Goal: Check status: Check status

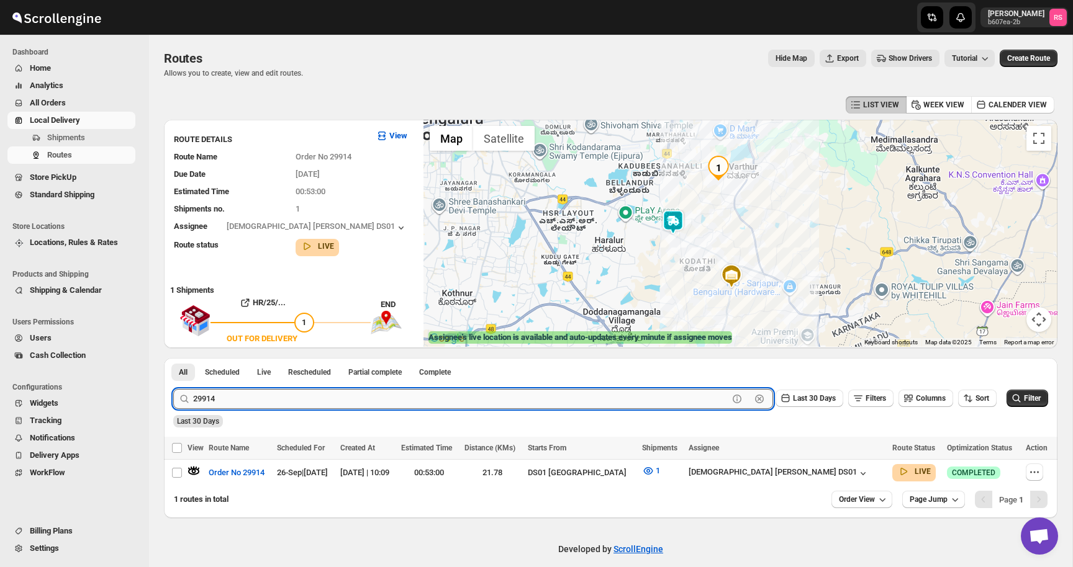
click at [264, 394] on input "29914" at bounding box center [460, 399] width 535 height 20
click at [173, 358] on button "Submit" at bounding box center [190, 364] width 35 height 13
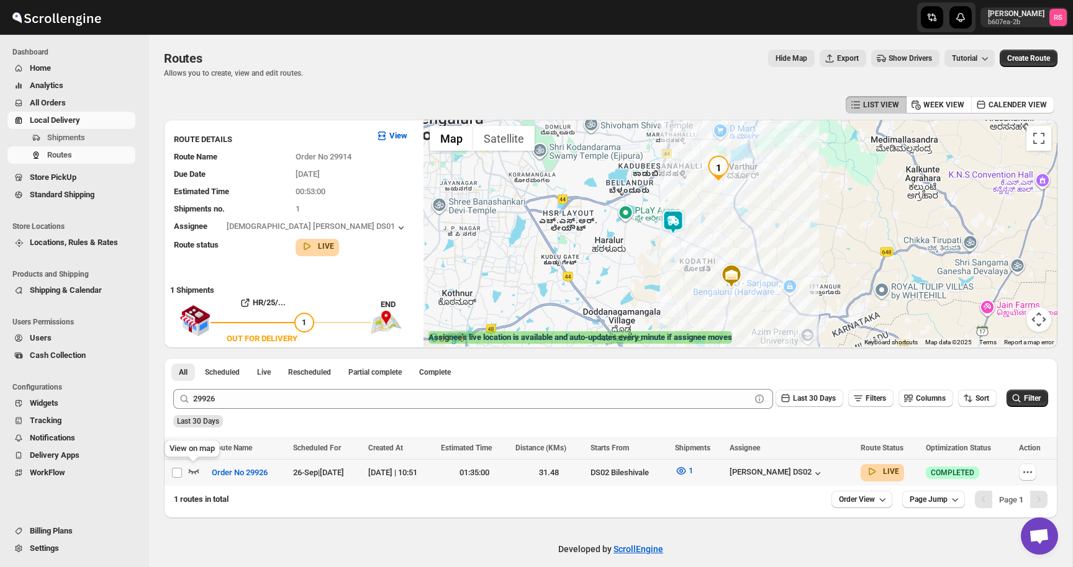
click at [192, 471] on icon "button" at bounding box center [193, 471] width 12 height 12
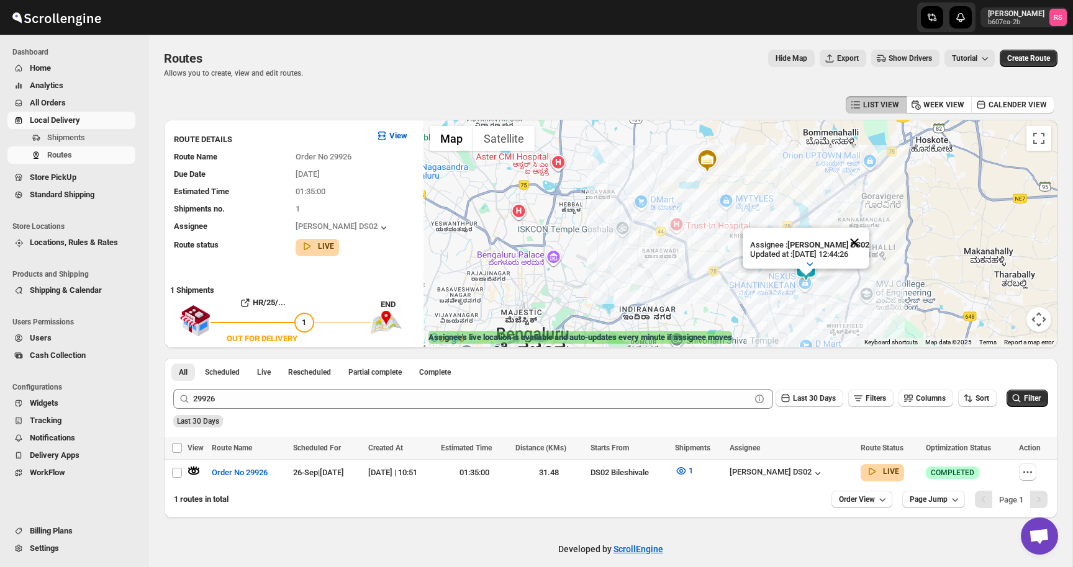
click at [852, 241] on button "Close" at bounding box center [854, 243] width 30 height 30
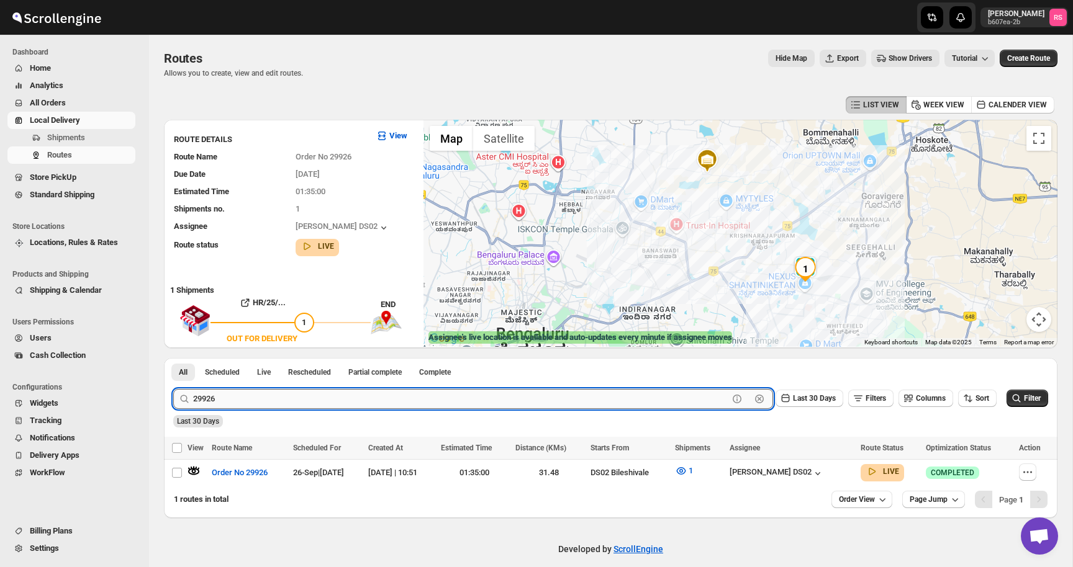
click at [233, 394] on input "29926" at bounding box center [460, 399] width 535 height 20
click at [173, 358] on button "Submit" at bounding box center [190, 364] width 35 height 13
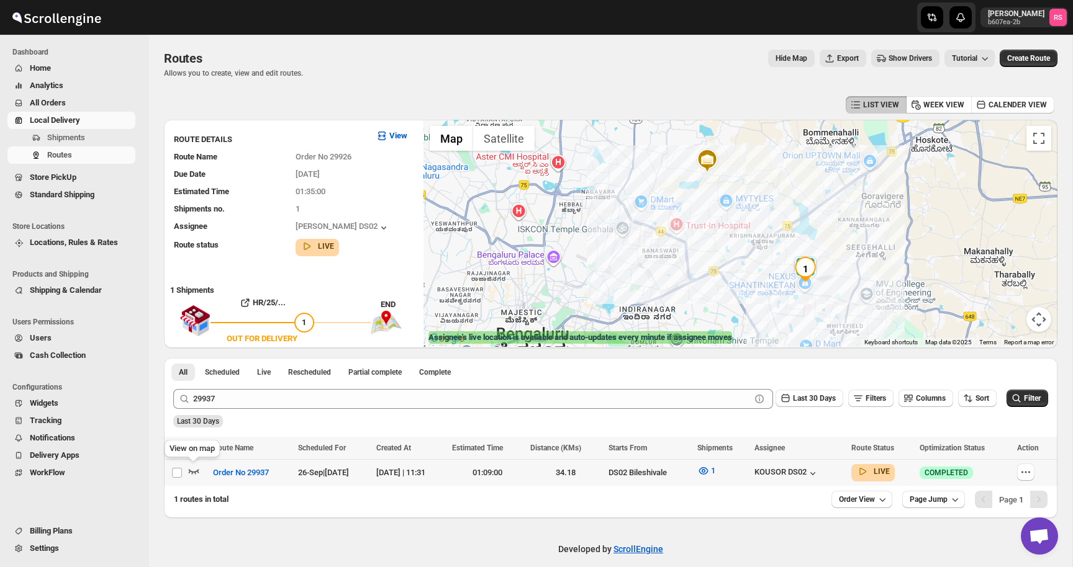
click at [193, 467] on icon "button" at bounding box center [193, 471] width 12 height 12
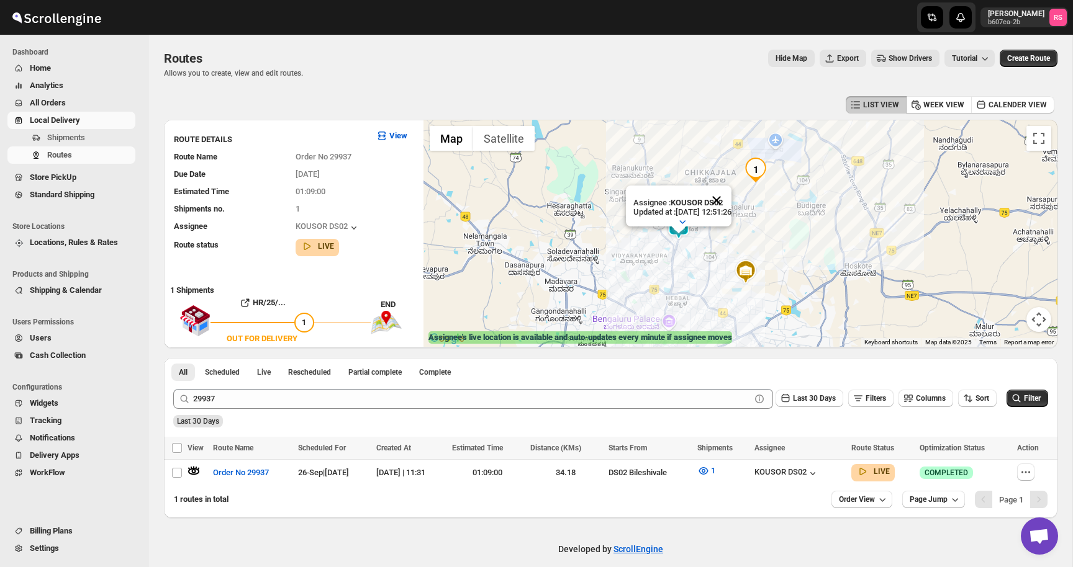
click at [728, 197] on button "Close" at bounding box center [717, 201] width 30 height 30
click at [818, 474] on div "KOUSOR DS02" at bounding box center [786, 473] width 65 height 12
click at [710, 469] on icon "button" at bounding box center [703, 471] width 12 height 12
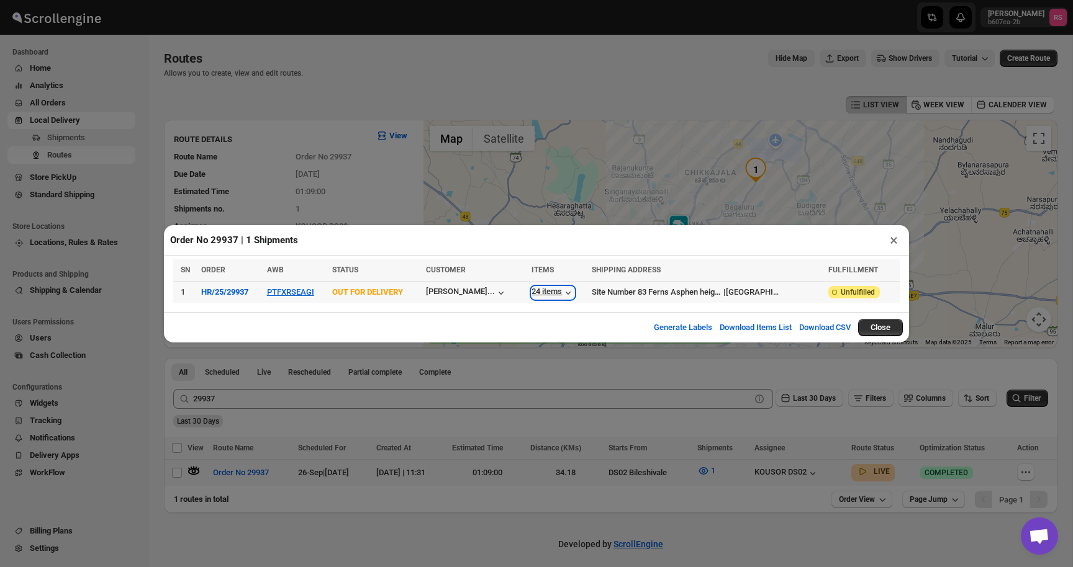
click at [562, 294] on div "24 items" at bounding box center [552, 293] width 43 height 12
click at [893, 240] on button "×" at bounding box center [894, 240] width 18 height 17
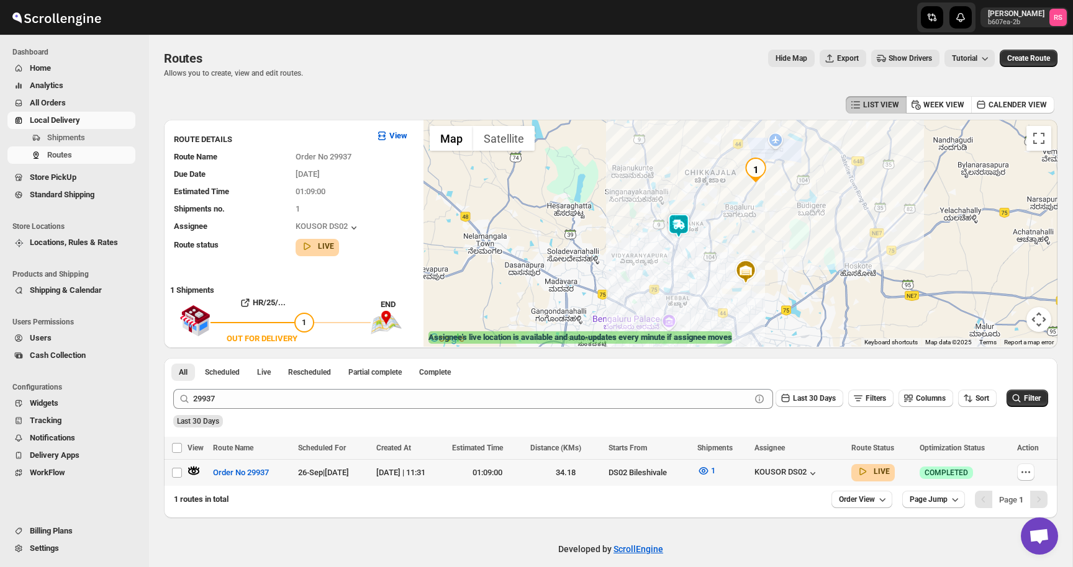
click at [893, 240] on div at bounding box center [740, 233] width 634 height 227
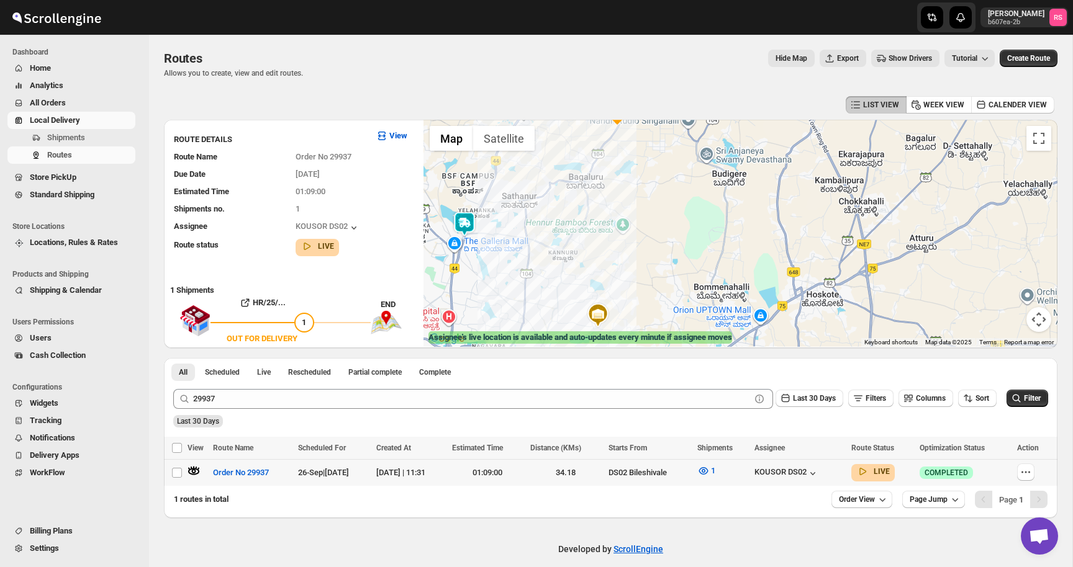
click at [587, 274] on div at bounding box center [740, 233] width 634 height 227
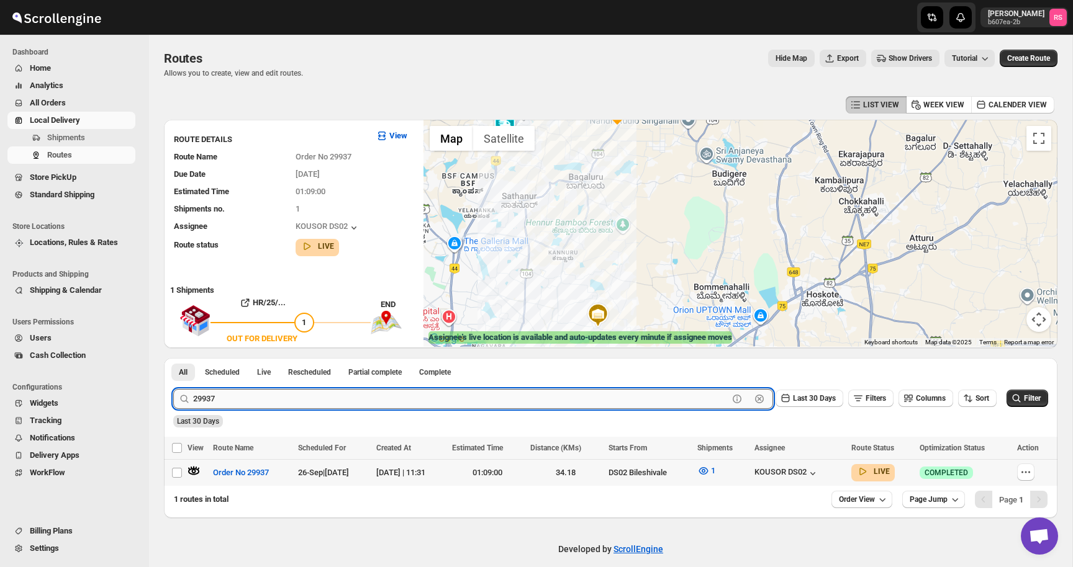
click at [309, 393] on input "29937" at bounding box center [460, 399] width 535 height 20
type input "29907"
click at [173, 358] on button "Submit" at bounding box center [190, 364] width 35 height 13
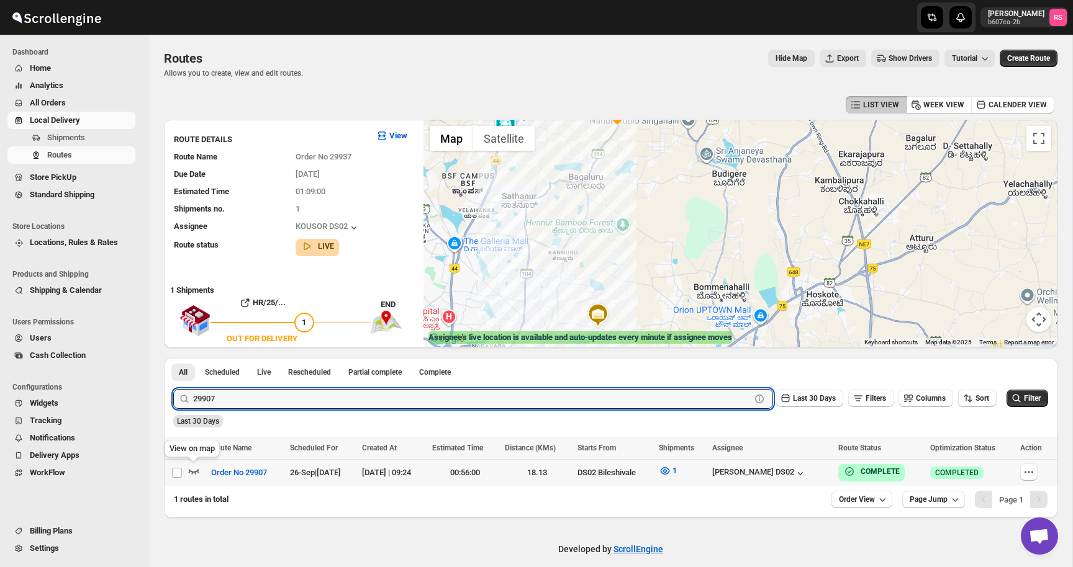
click at [193, 468] on icon "button" at bounding box center [193, 471] width 12 height 12
